Goal: Task Accomplishment & Management: Manage account settings

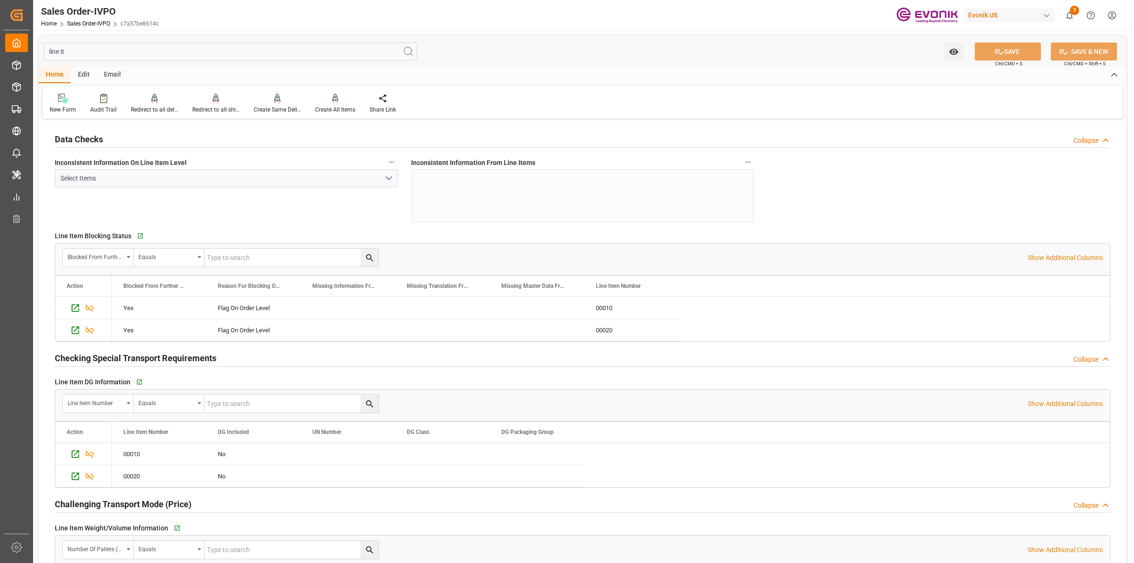
scroll to position [236, 0]
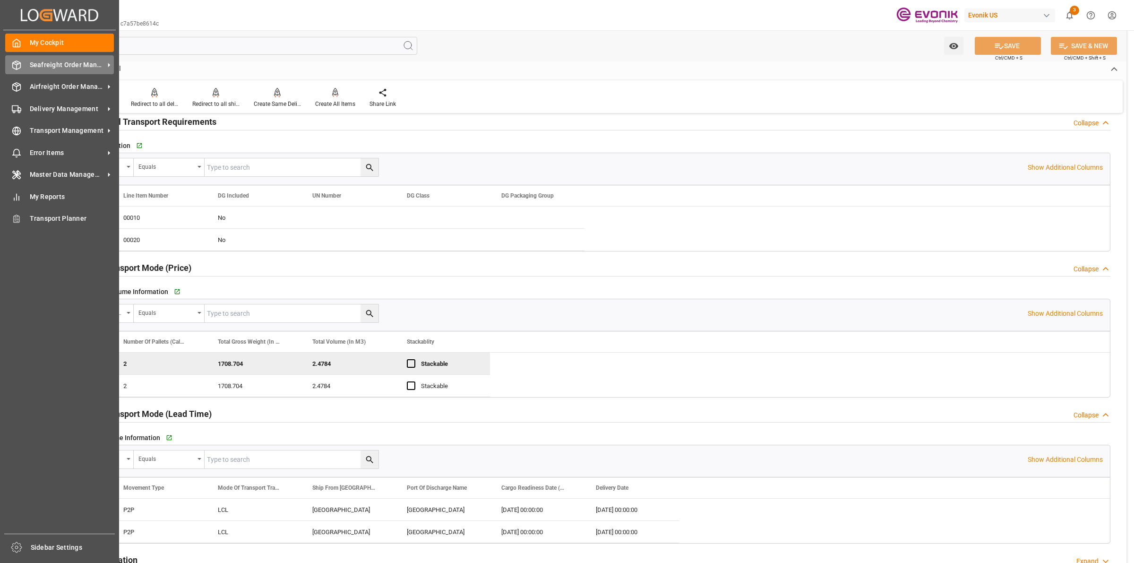
click at [12, 63] on icon at bounding box center [16, 64] width 9 height 9
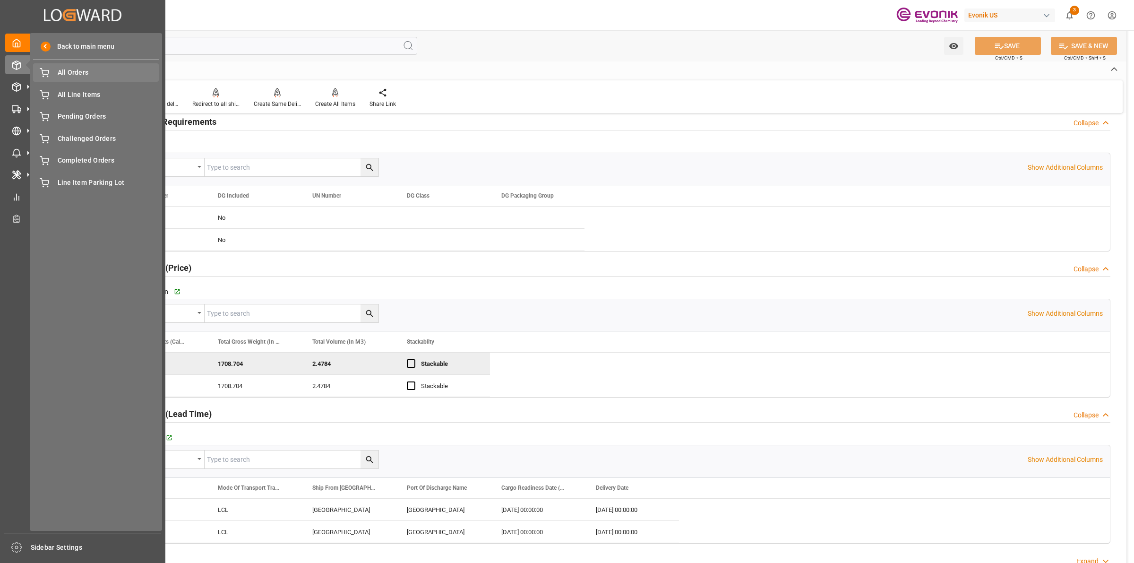
click at [81, 66] on div "All Orders All Orders" at bounding box center [96, 72] width 126 height 18
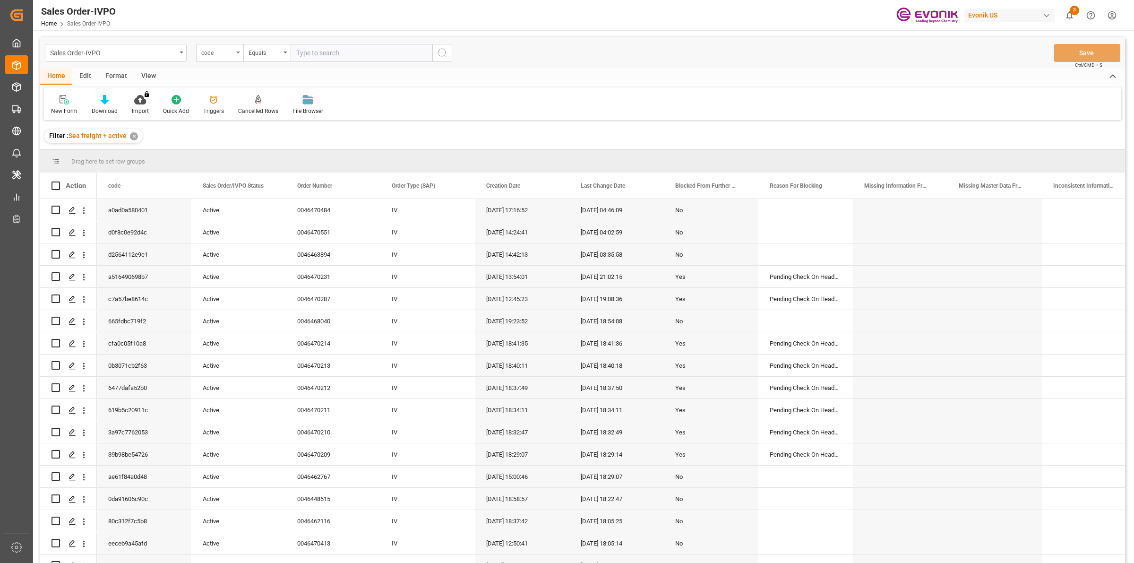
click at [231, 47] on div "code" at bounding box center [217, 51] width 32 height 11
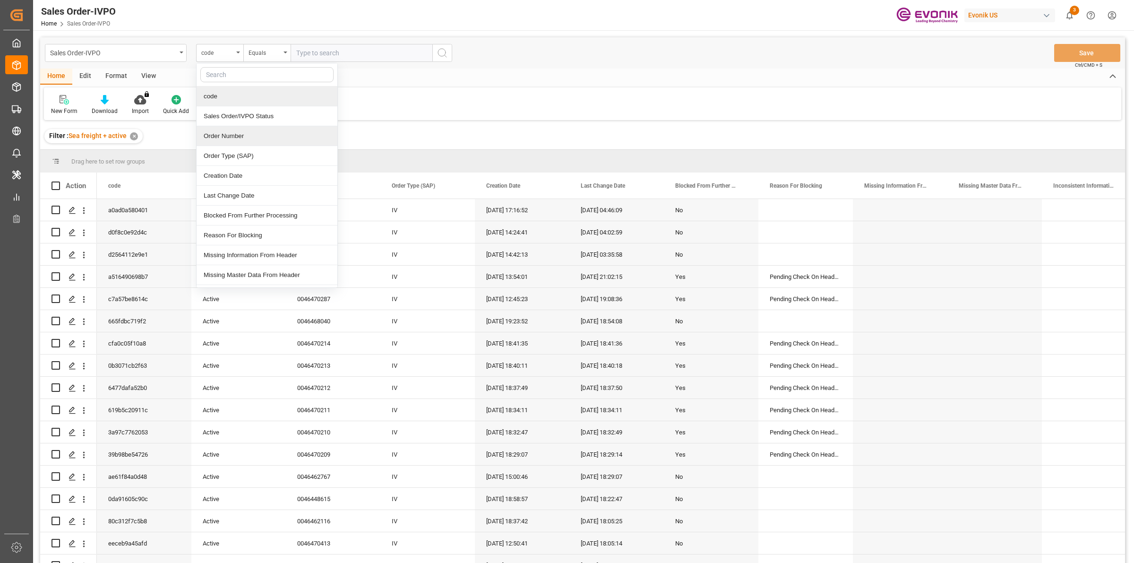
click at [230, 141] on div "Order Number" at bounding box center [267, 136] width 141 height 20
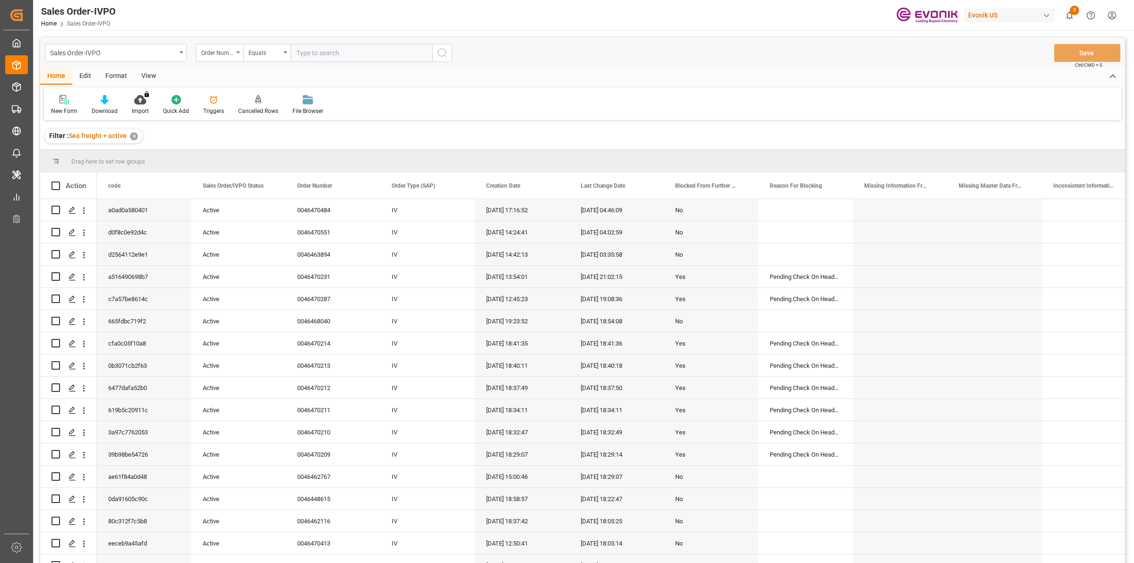
click at [345, 52] on input "text" at bounding box center [362, 53] width 142 height 18
paste input "0046466005"
type input "0046466005"
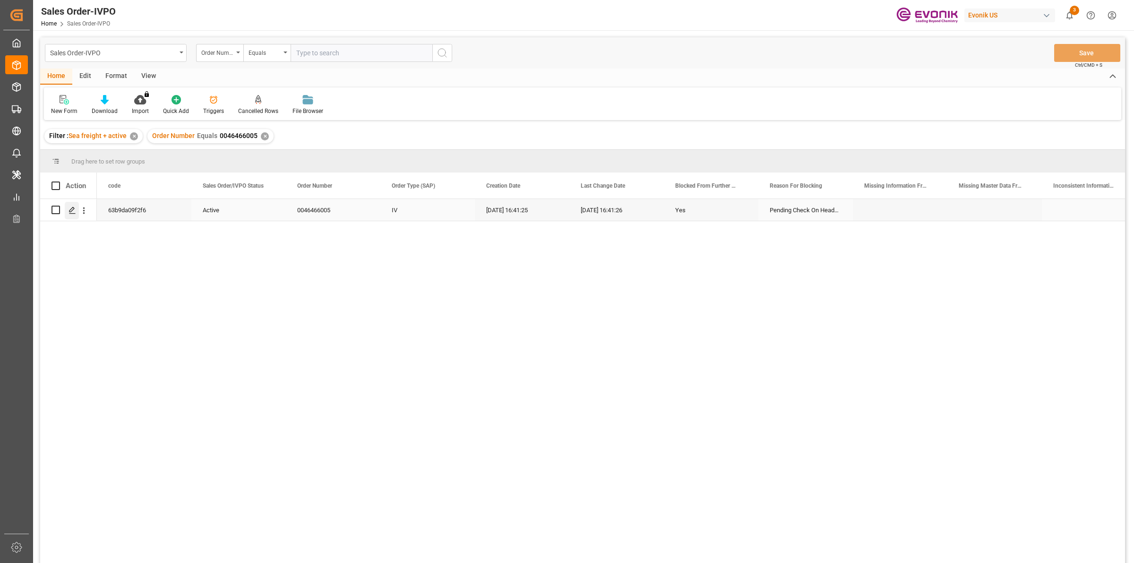
click at [73, 208] on icon "Press SPACE to select this row." at bounding box center [72, 210] width 8 height 8
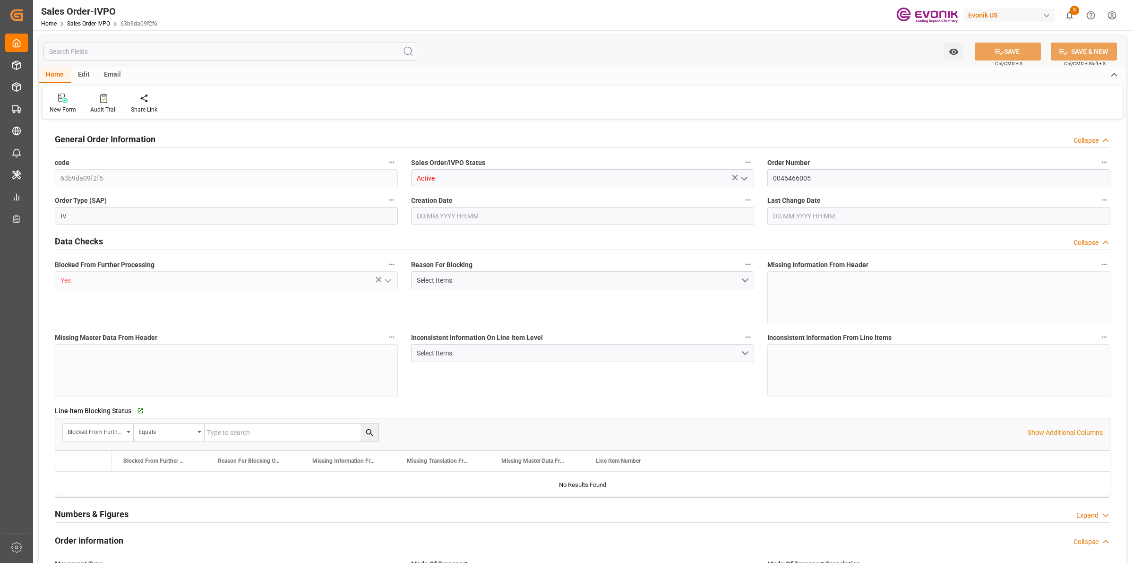
type input "COCTG"
type input "0"
type input "1"
type input "4227.1"
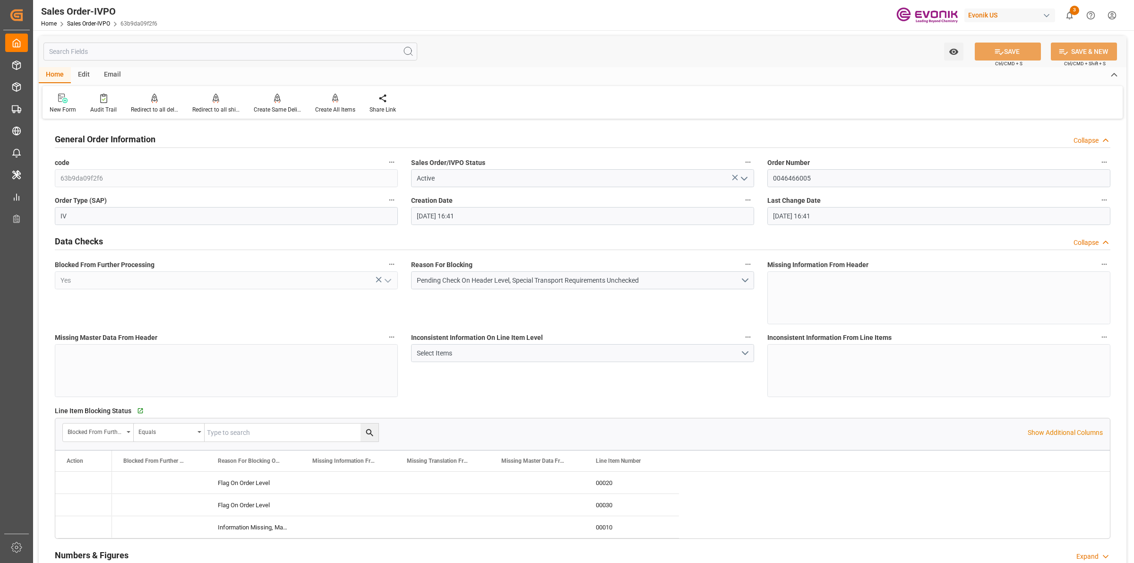
type input "[DATE] 16:41"
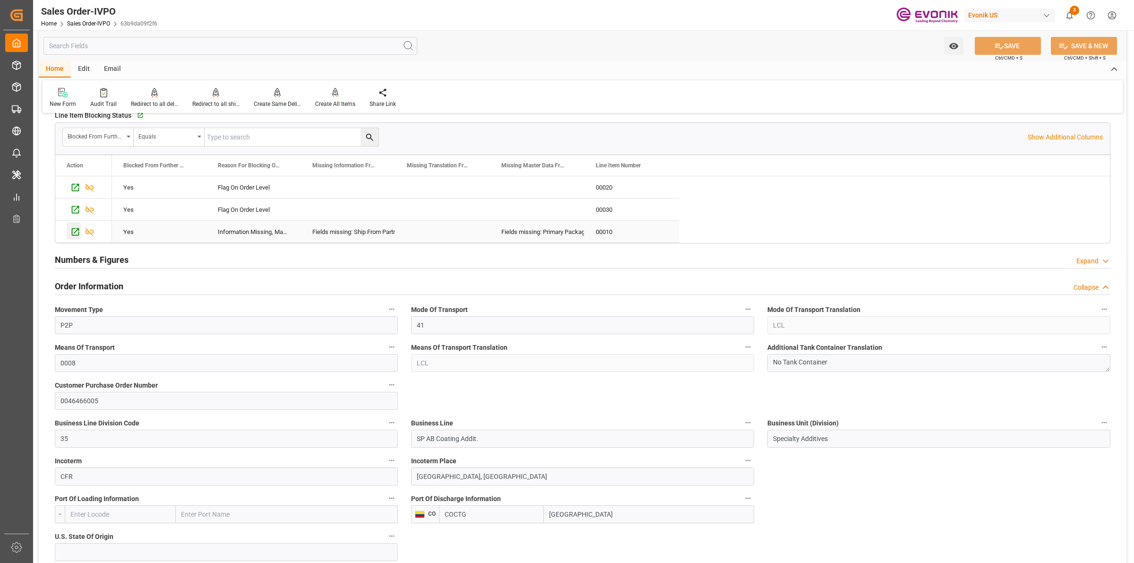
click at [73, 230] on icon "Press SPACE to select this row." at bounding box center [75, 232] width 10 height 10
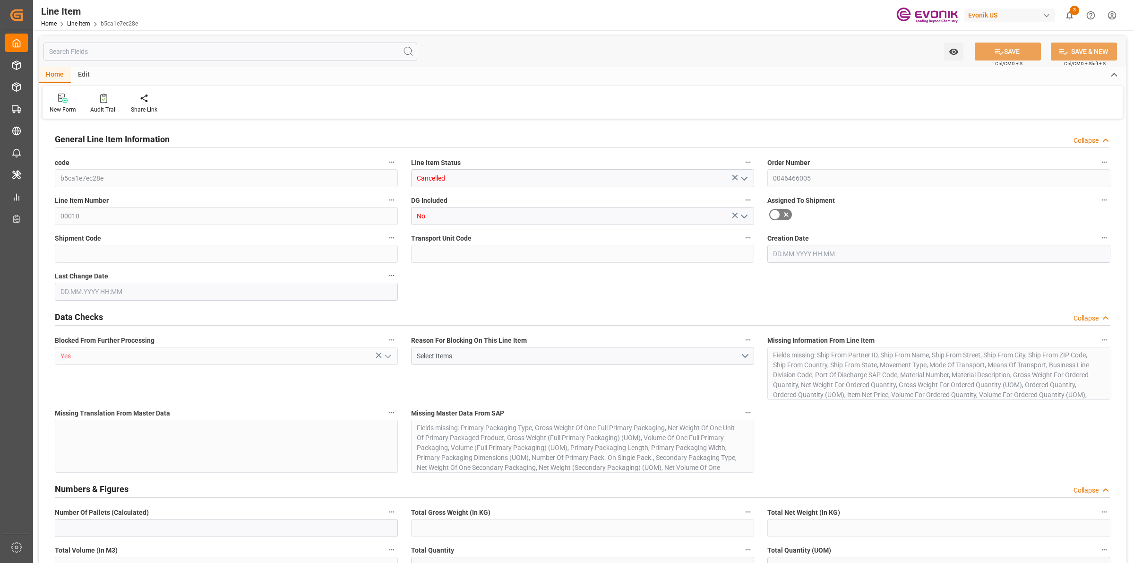
type input "0"
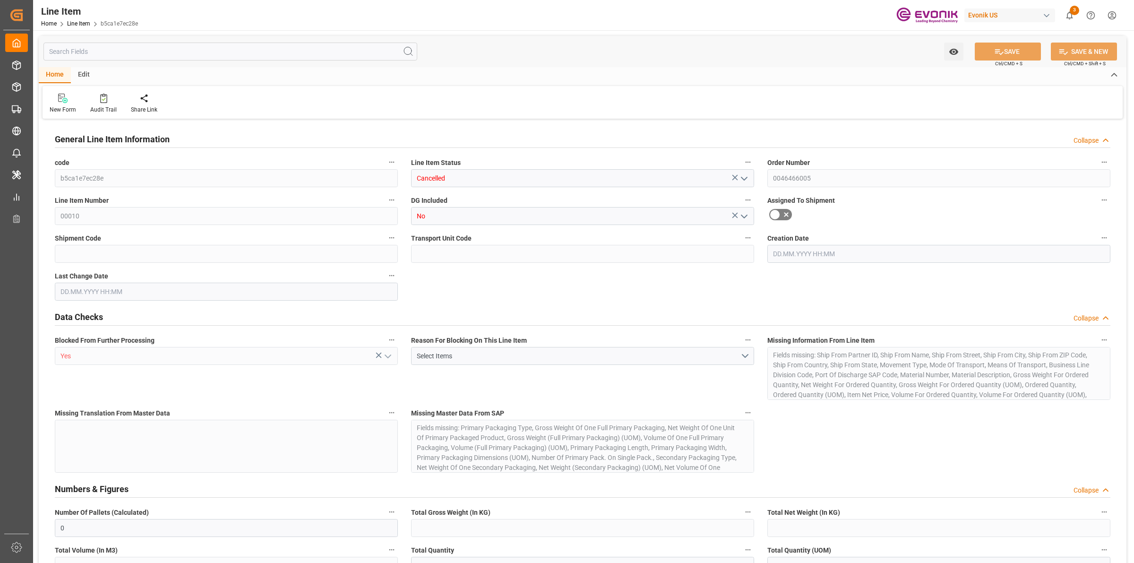
type input "0"
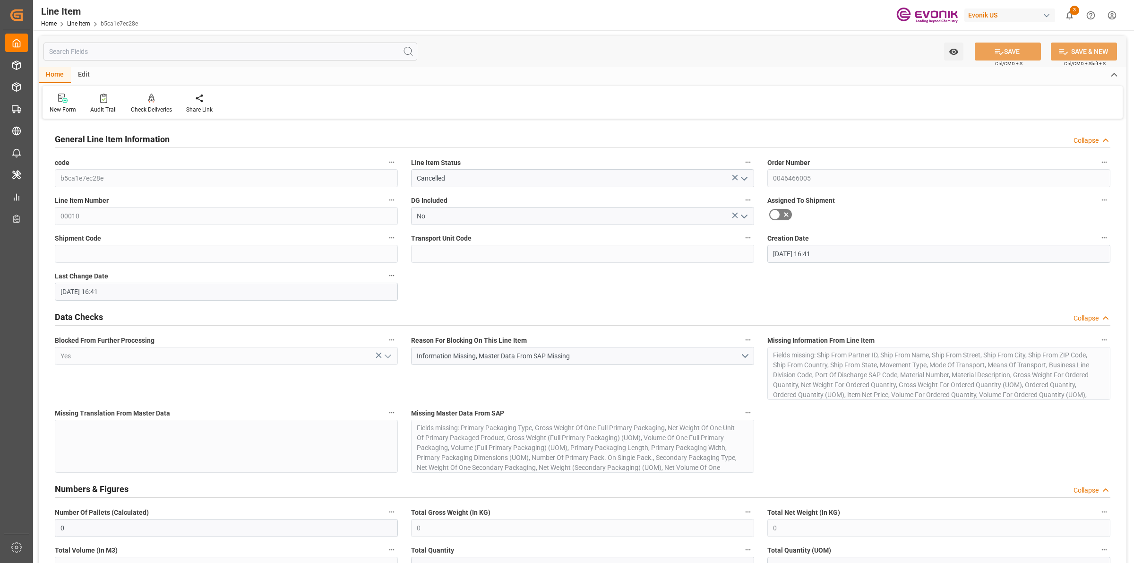
type input "[DATE] 16:41"
type input "[DATE]"
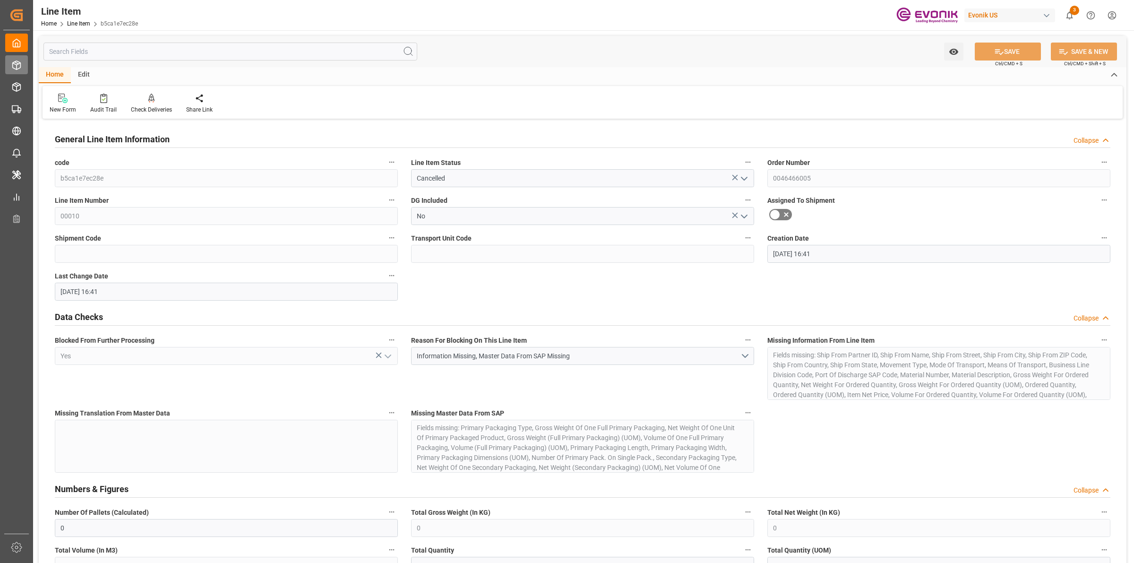
click at [13, 65] on icon at bounding box center [17, 65] width 8 height 9
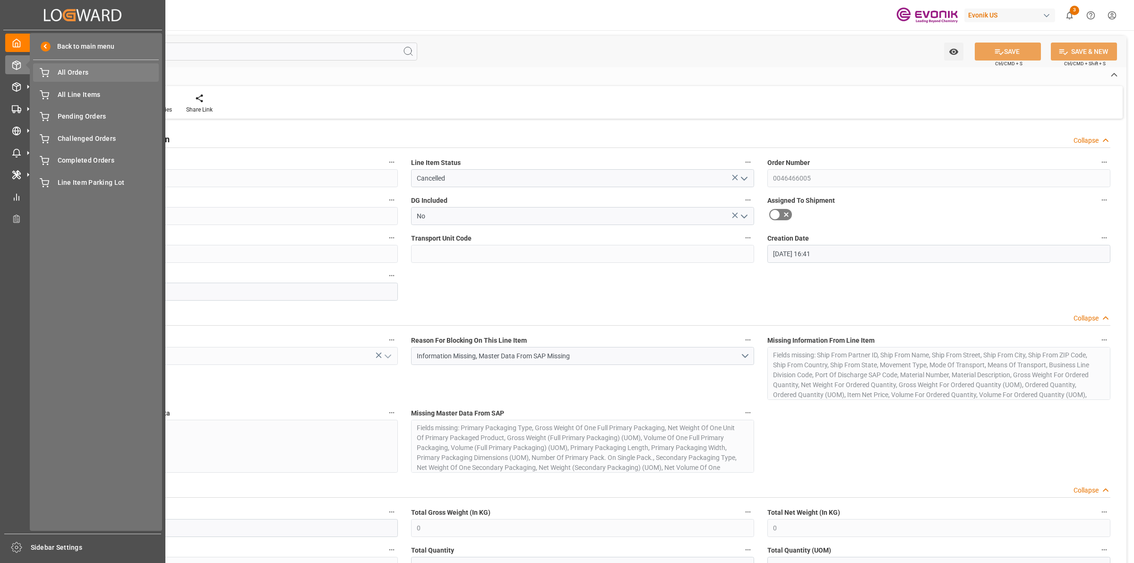
click at [72, 74] on span "All Orders" at bounding box center [109, 73] width 102 height 10
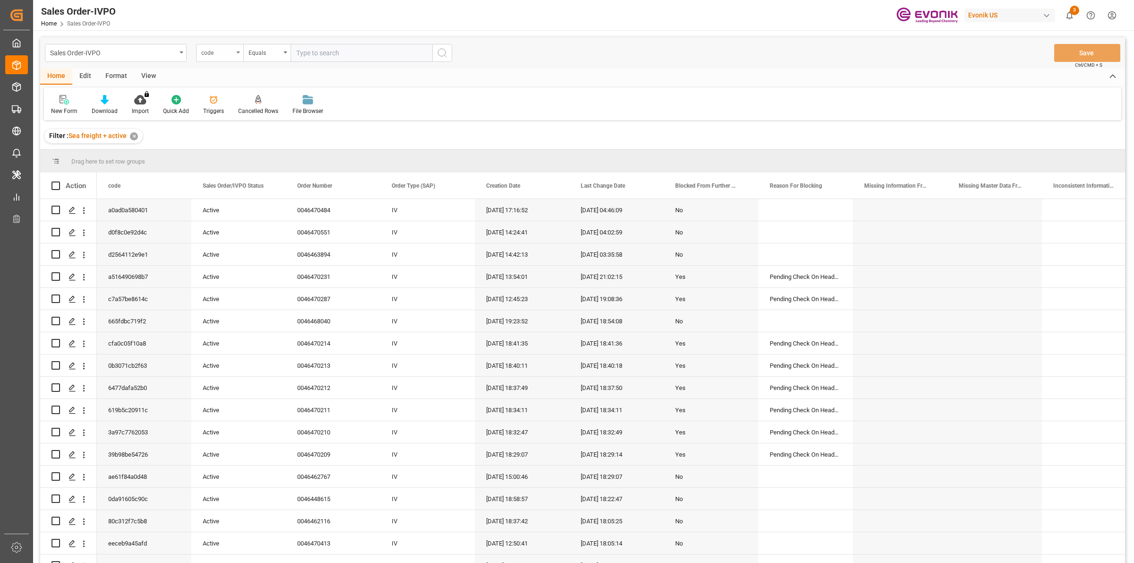
click at [225, 53] on div "code" at bounding box center [217, 51] width 32 height 11
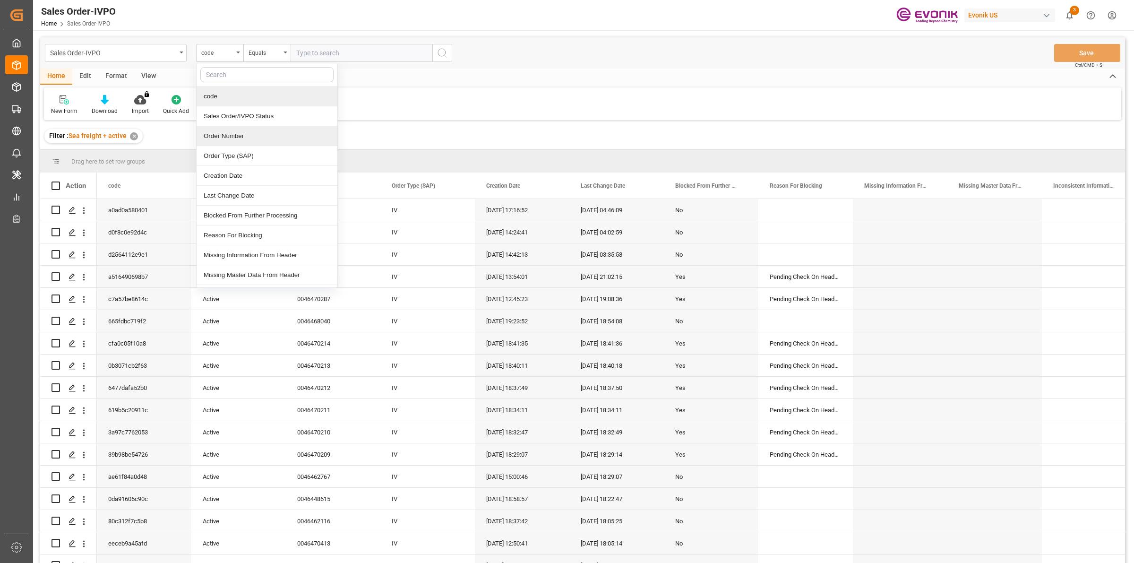
click at [232, 138] on div "Order Number" at bounding box center [267, 136] width 141 height 20
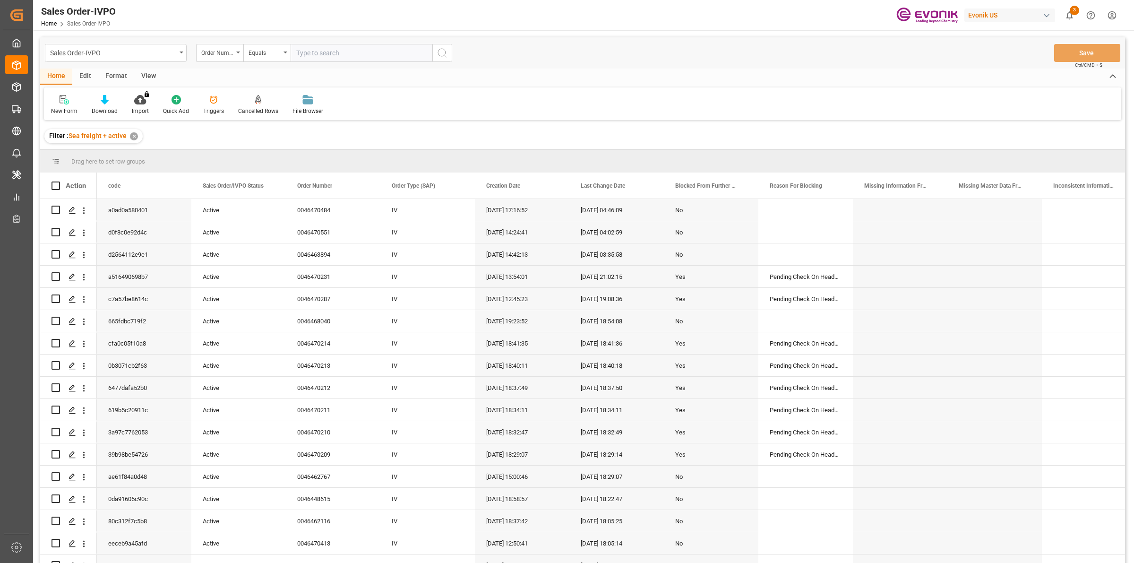
click at [351, 55] on input "text" at bounding box center [362, 53] width 142 height 18
paste input "0046470287"
type input "0046470287"
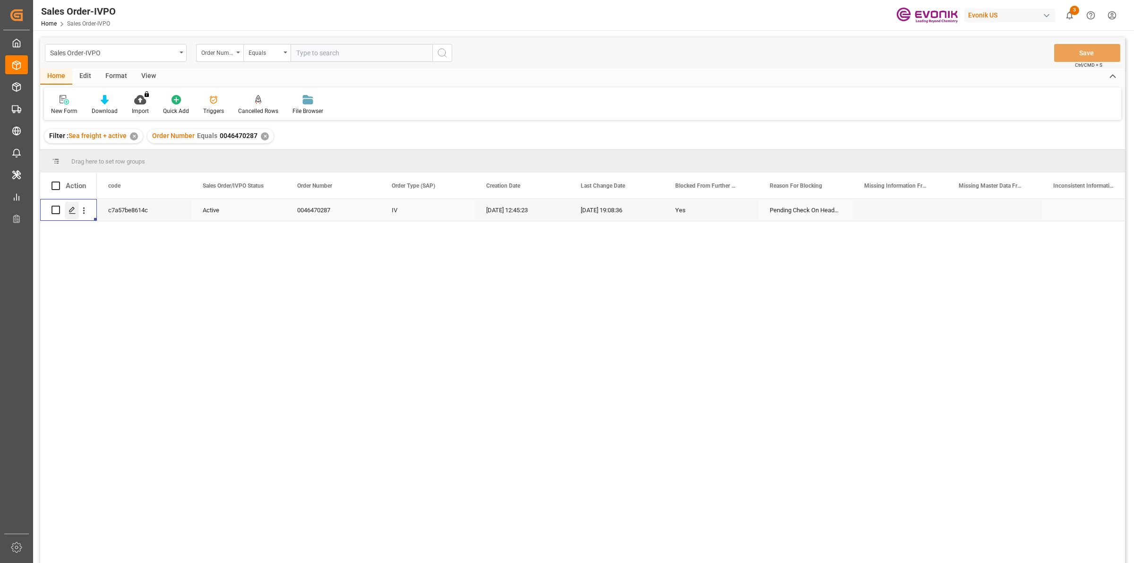
click at [71, 214] on icon "Press SPACE to select this row." at bounding box center [72, 210] width 8 height 8
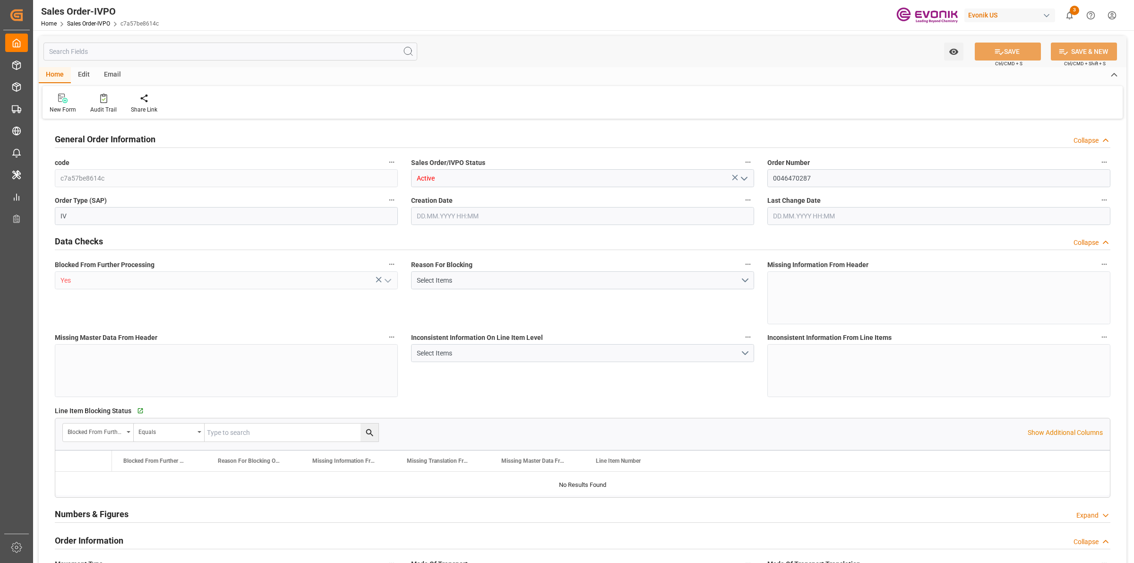
type input "CNSHA"
type input "0"
type input "1"
type input "3508.208"
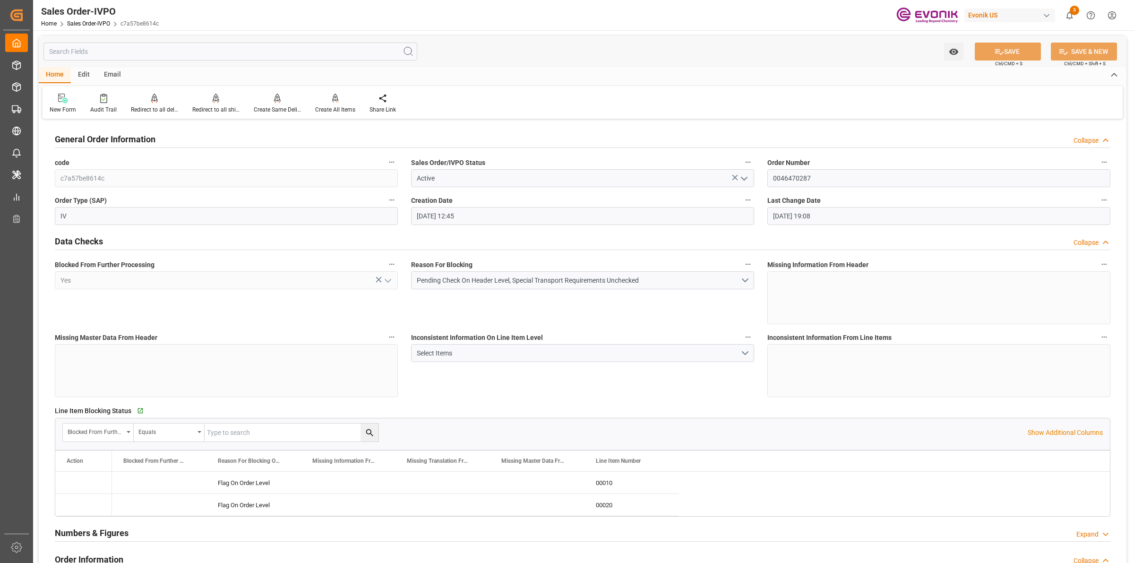
type input "[DATE] 12:45"
type input "[DATE] 19:08"
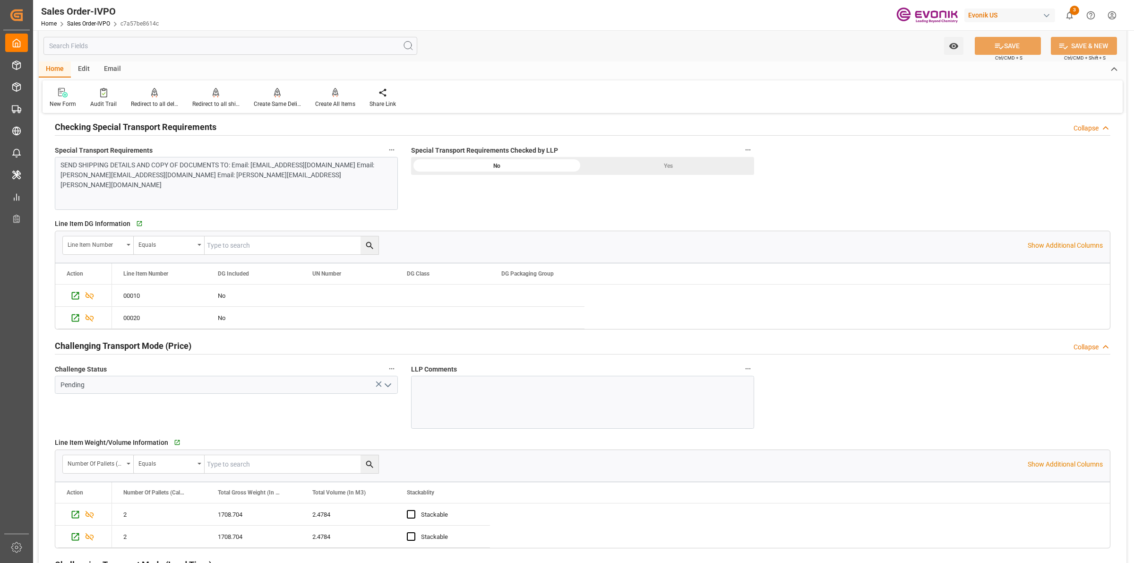
scroll to position [1299, 0]
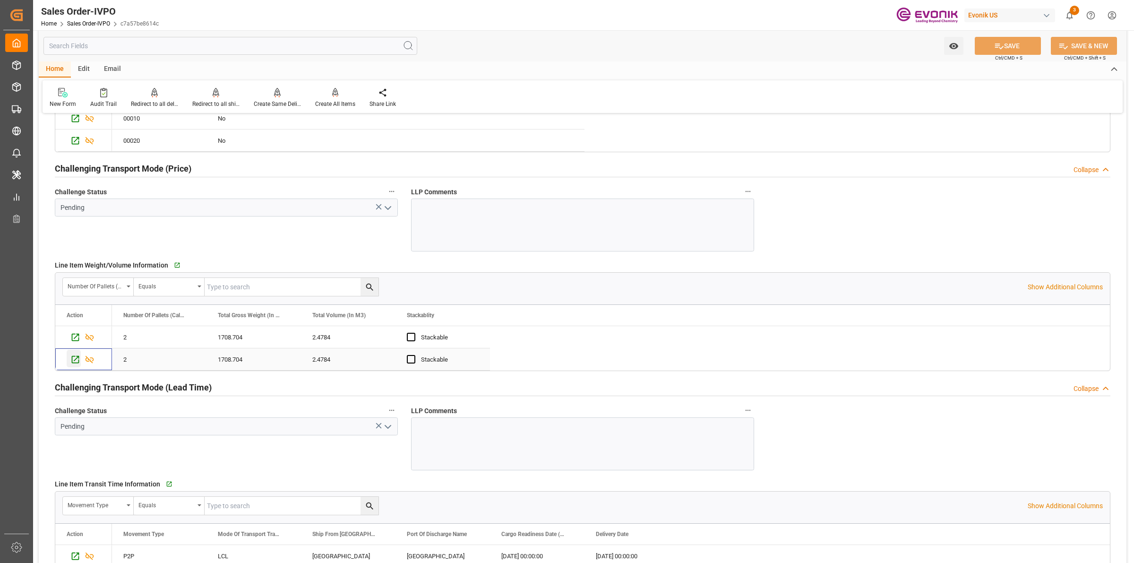
click at [77, 363] on icon "Press SPACE to select this row." at bounding box center [75, 359] width 10 height 10
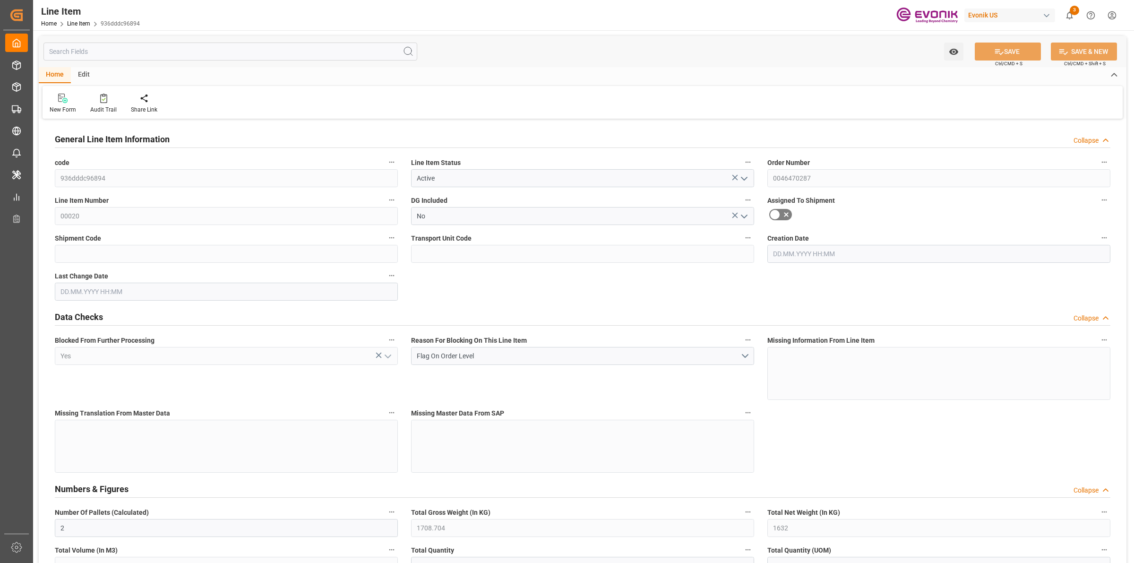
type input "2"
type input "1708.704"
type input "1632"
type input "2.4784"
type input "8"
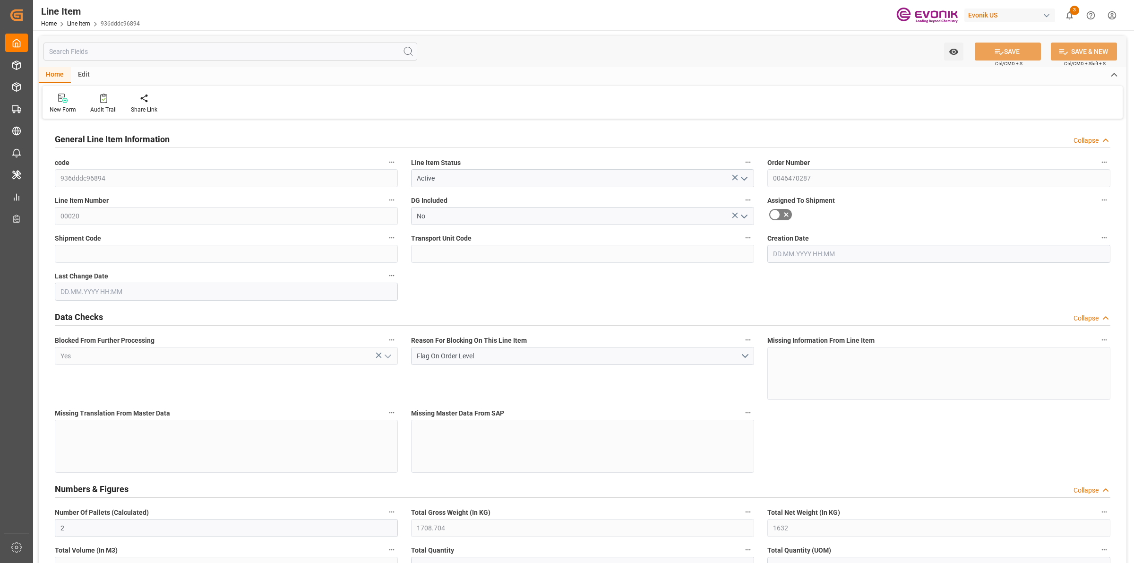
type input "6479.04"
type input "8"
type input "1632"
type input "1708.704"
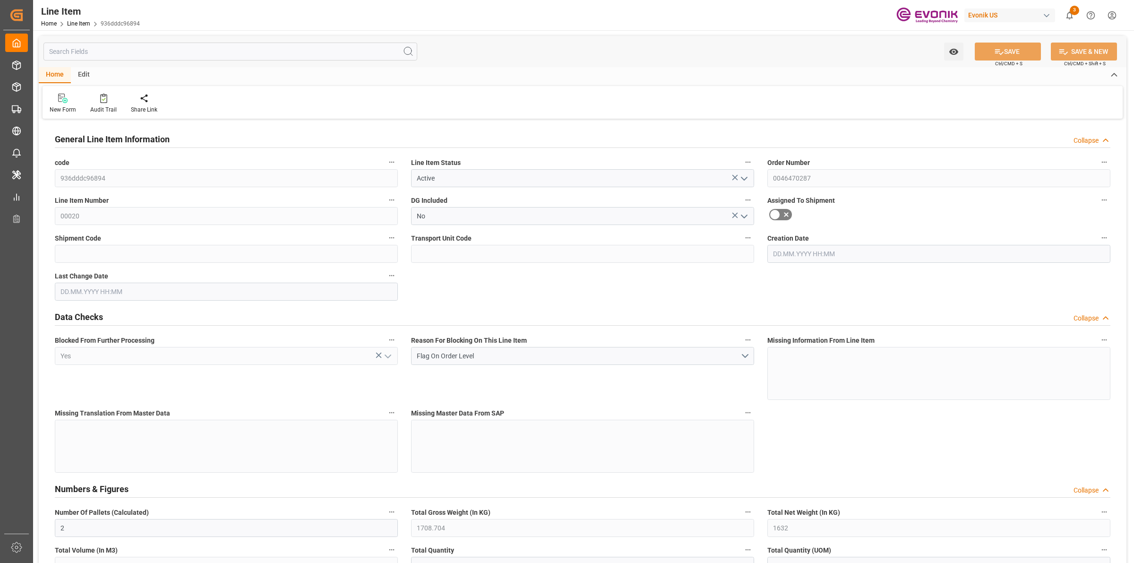
type input "1754.104"
type input "1632"
type input "2.4784"
type input "502.656"
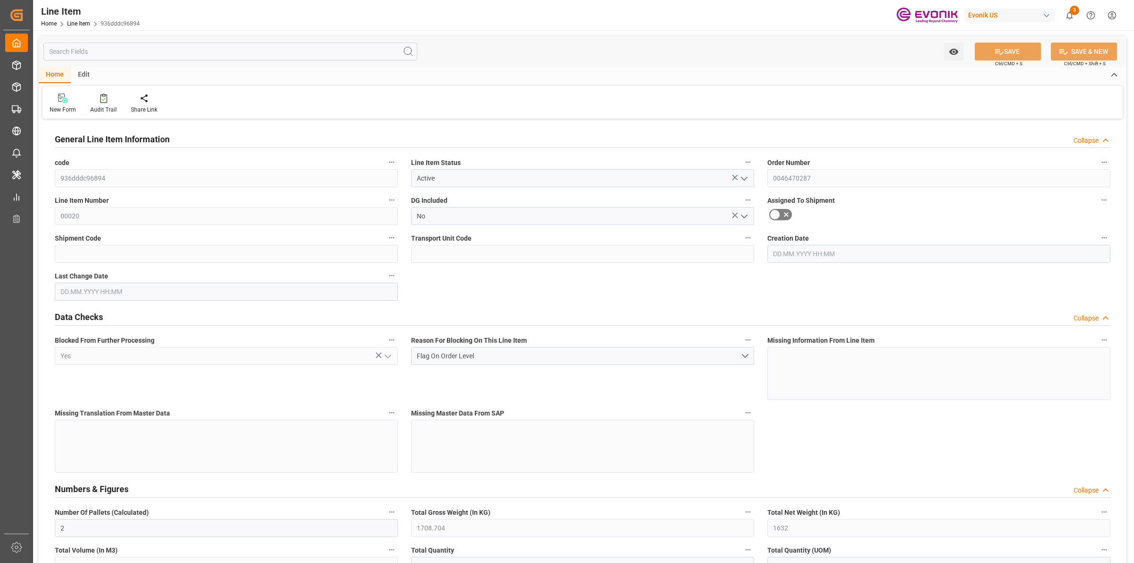
type input "0"
type input "[DATE] 12:45"
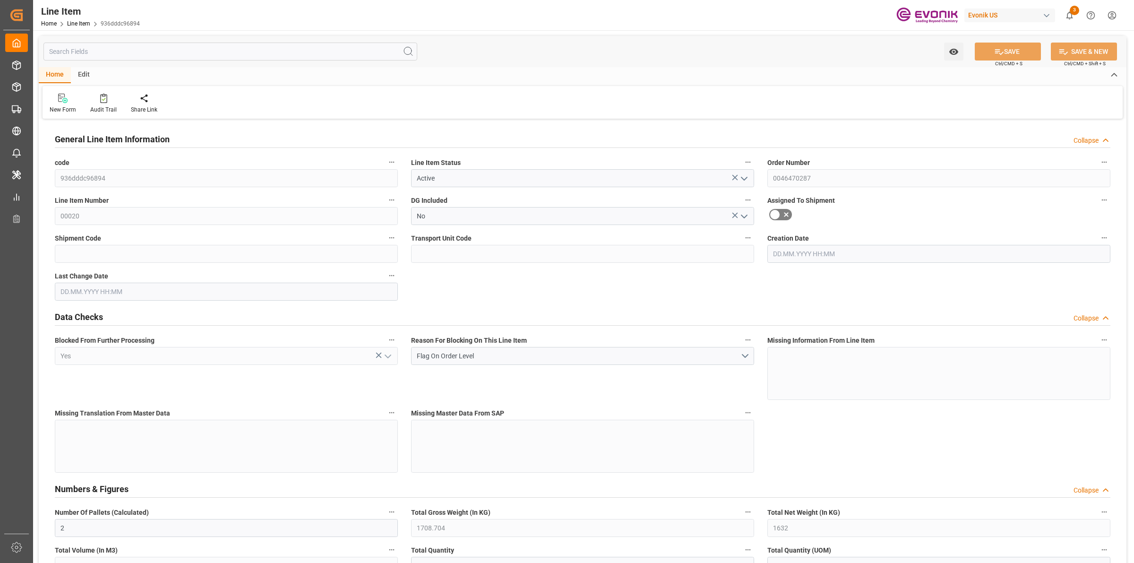
type input "27.08.2025 19:06"
type input "14.11.2025"
type input "30.09.2025"
type input "23.09.2025"
click at [130, 50] on input "text" at bounding box center [230, 52] width 374 height 18
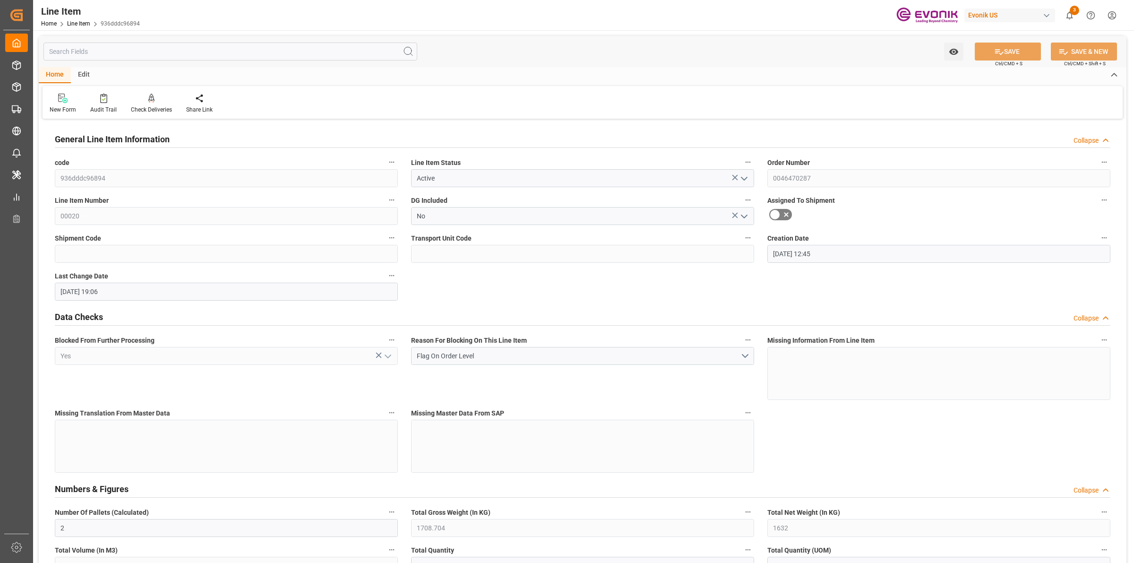
paste input "quantity"
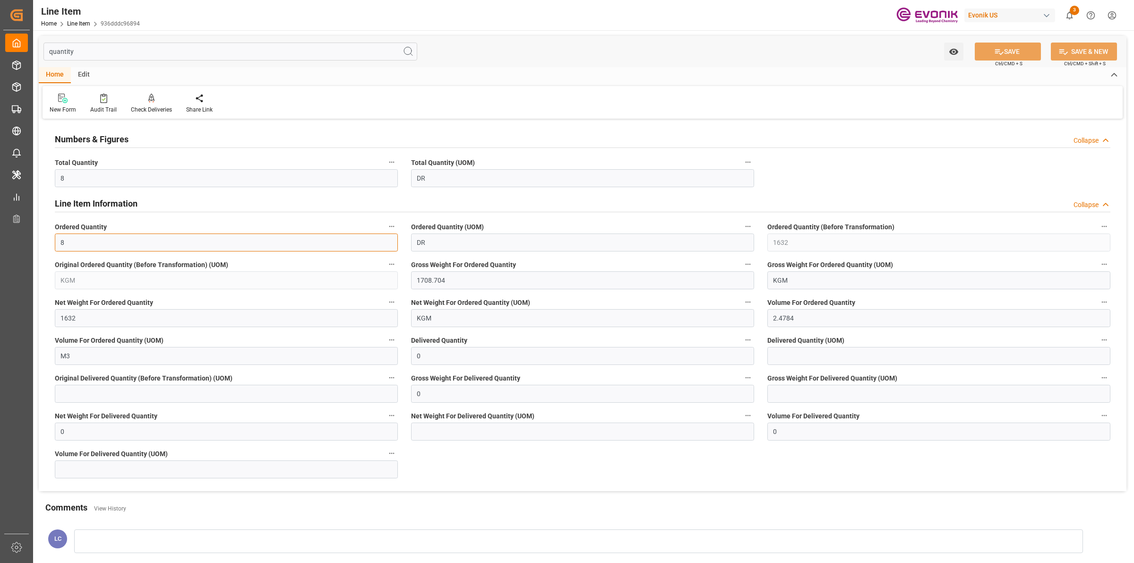
drag, startPoint x: 115, startPoint y: 246, endPoint x: 46, endPoint y: 246, distance: 69.0
click at [46, 246] on div "Numbers & Figures Collapse Total Quantity 8 Total Quantity (UOM) DR Line Item I…" at bounding box center [582, 305] width 1087 height 369
click at [92, 50] on input "quantity" at bounding box center [230, 52] width 374 height 18
drag, startPoint x: 98, startPoint y: 49, endPoint x: 148, endPoint y: 47, distance: 49.6
click at [33, 46] on div "quantity Watch Option SAVE Ctrl/CMD + S SAVE & NEW Ctrl/CMD + Shift + S Home Ed…" at bounding box center [582, 301] width 1099 height 543
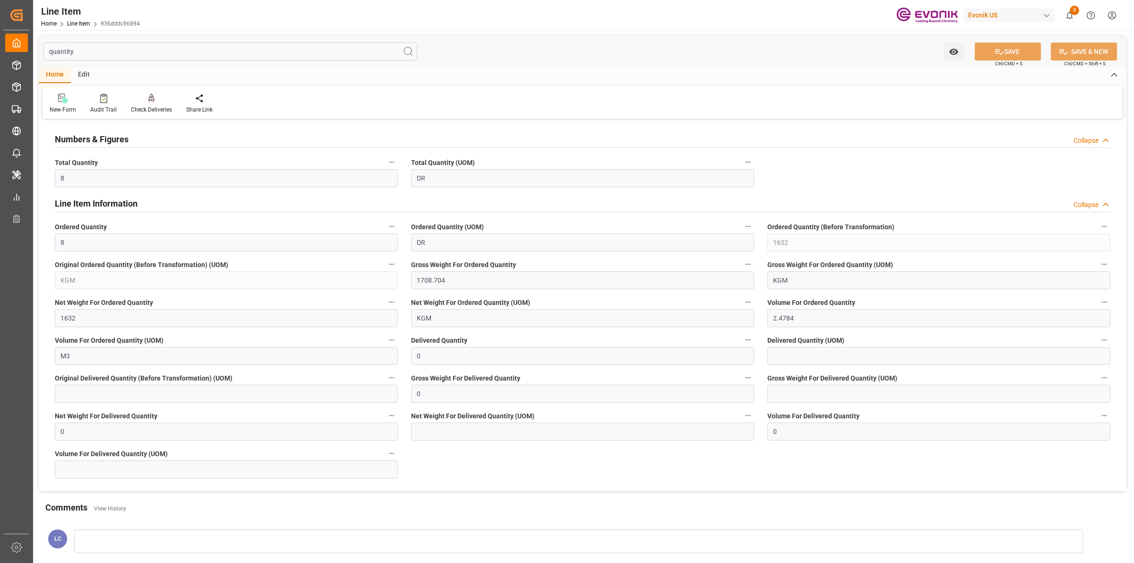
paste input "volume"
type input "volume"
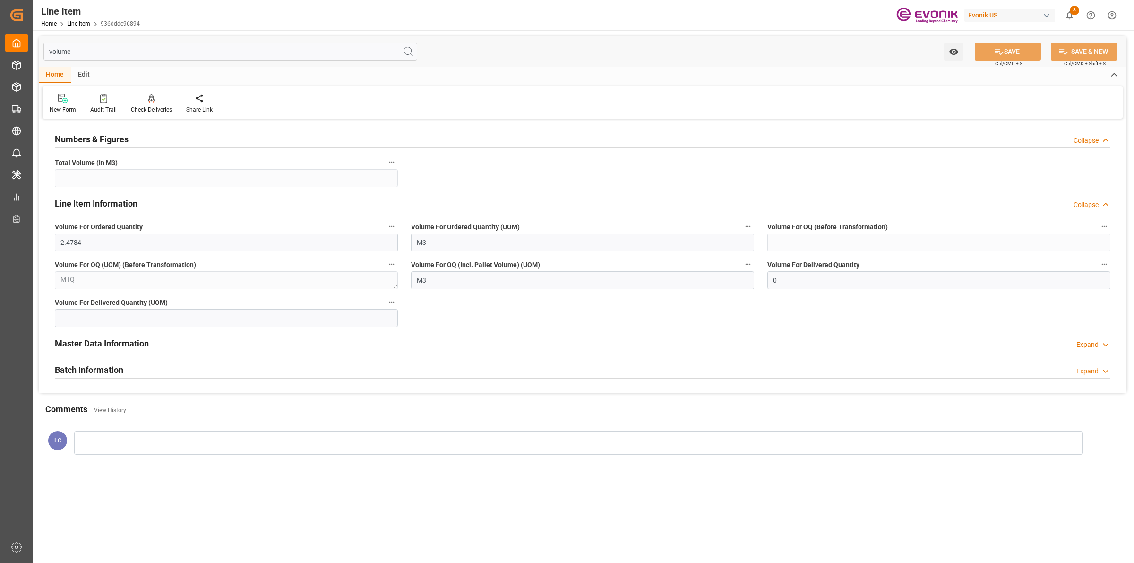
type input "2.4784"
type input "502.656"
type input "volume"
click at [104, 340] on h2 "Master Data Information" at bounding box center [102, 343] width 94 height 13
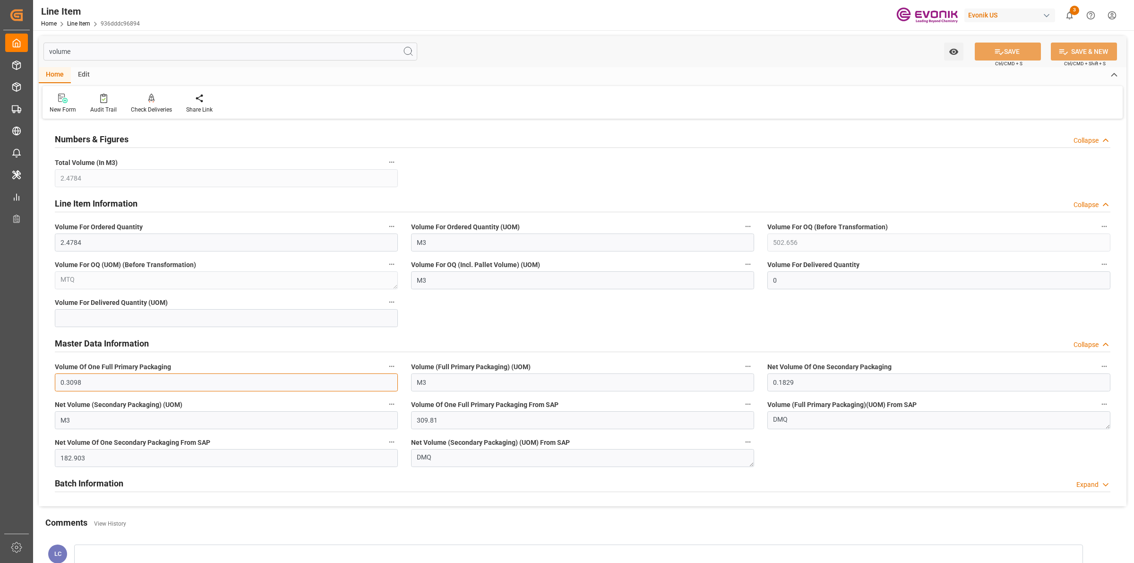
drag, startPoint x: 90, startPoint y: 385, endPoint x: 58, endPoint y: 384, distance: 32.2
click at [56, 386] on input "0.3098" at bounding box center [226, 382] width 343 height 18
drag, startPoint x: 83, startPoint y: 240, endPoint x: 49, endPoint y: 241, distance: 34.5
click at [49, 241] on div "Volume For Ordered Quantity 2.4784" at bounding box center [226, 236] width 356 height 38
